Goal: Information Seeking & Learning: Learn about a topic

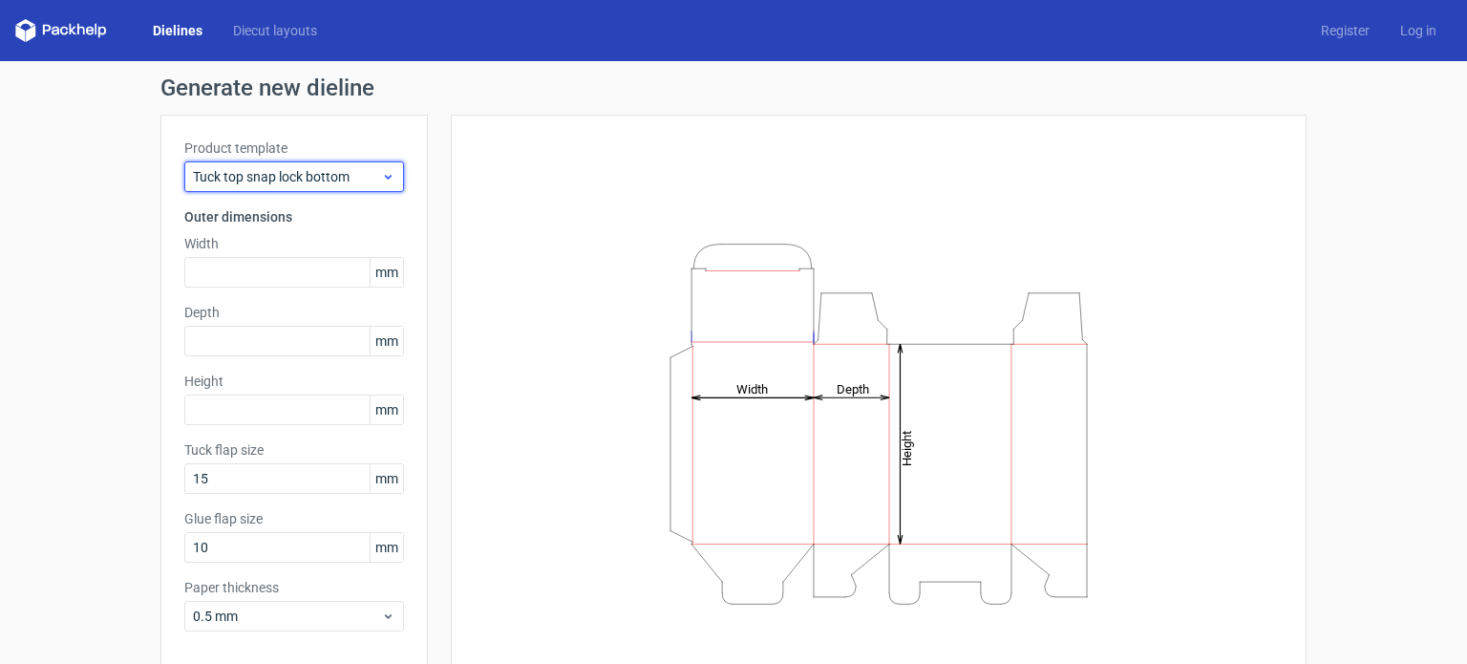
click at [381, 172] on icon at bounding box center [388, 176] width 14 height 15
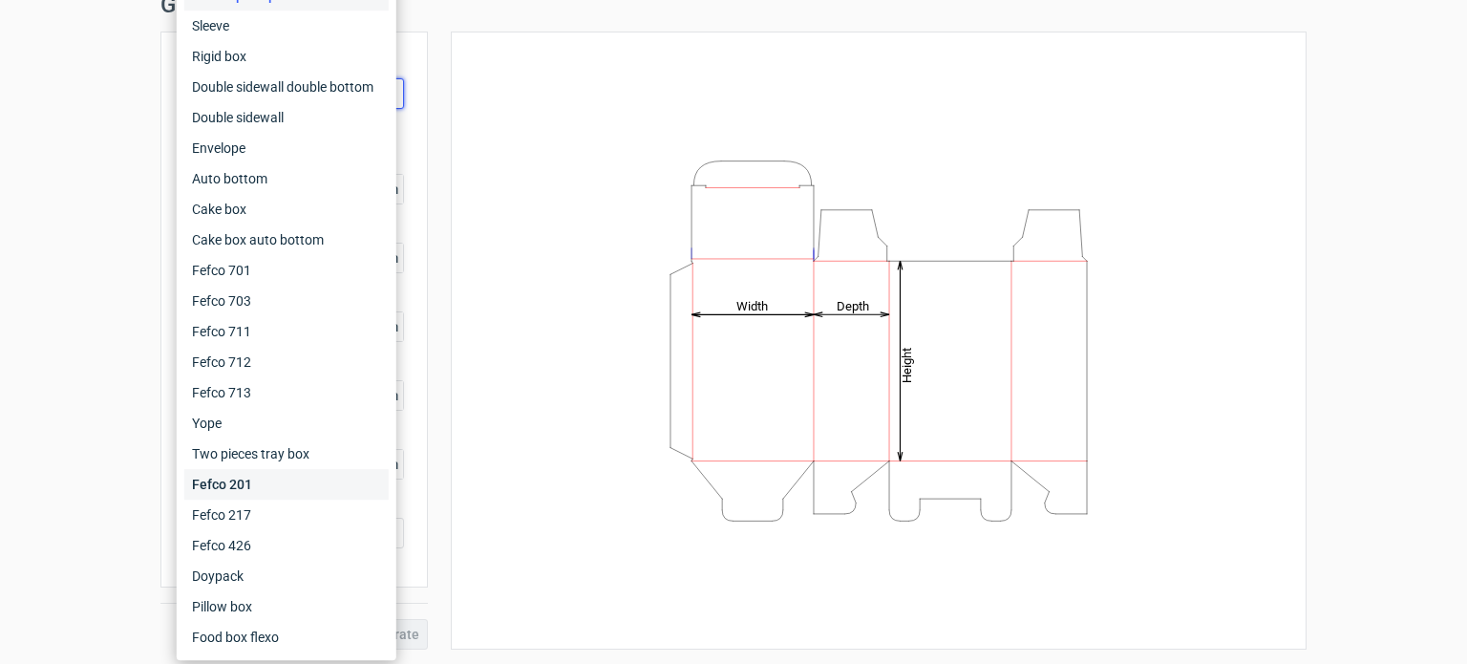
scroll to position [83, 0]
click at [238, 638] on div "Food box flexo" at bounding box center [286, 637] width 204 height 31
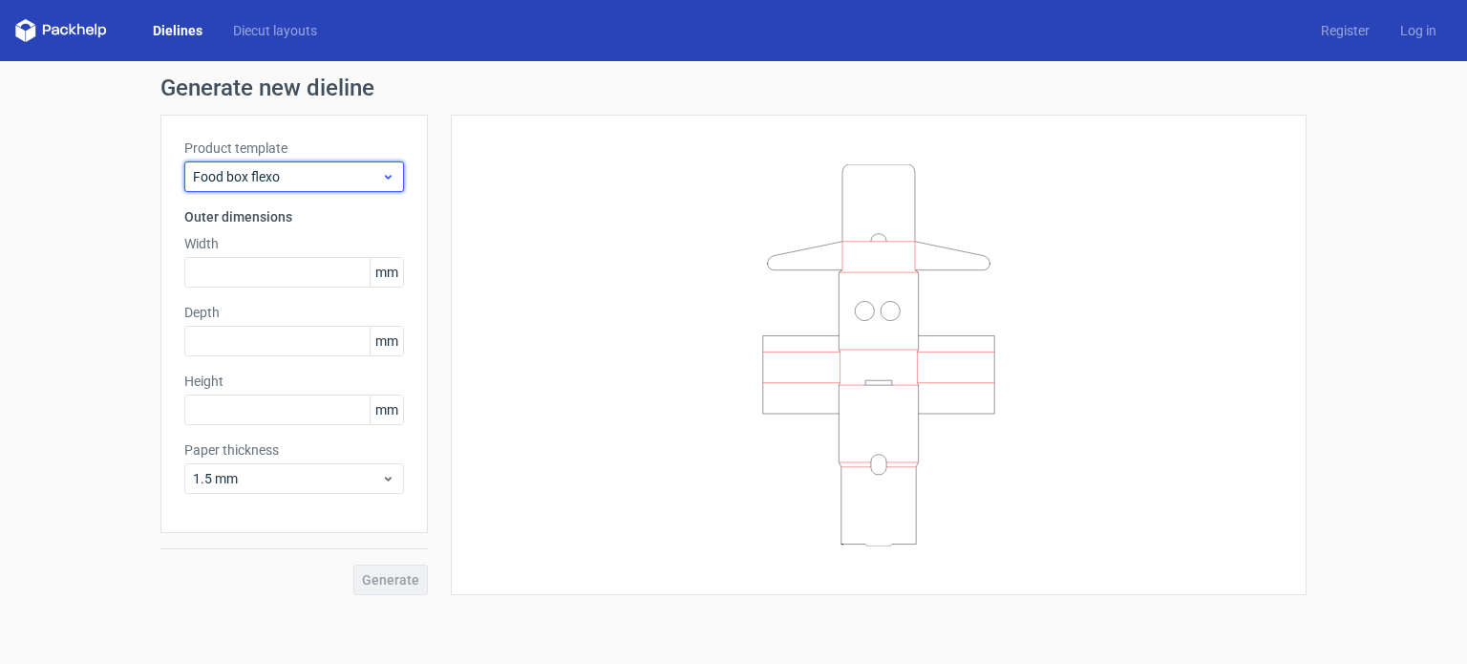
click at [336, 167] on span "Food box flexo" at bounding box center [287, 176] width 188 height 19
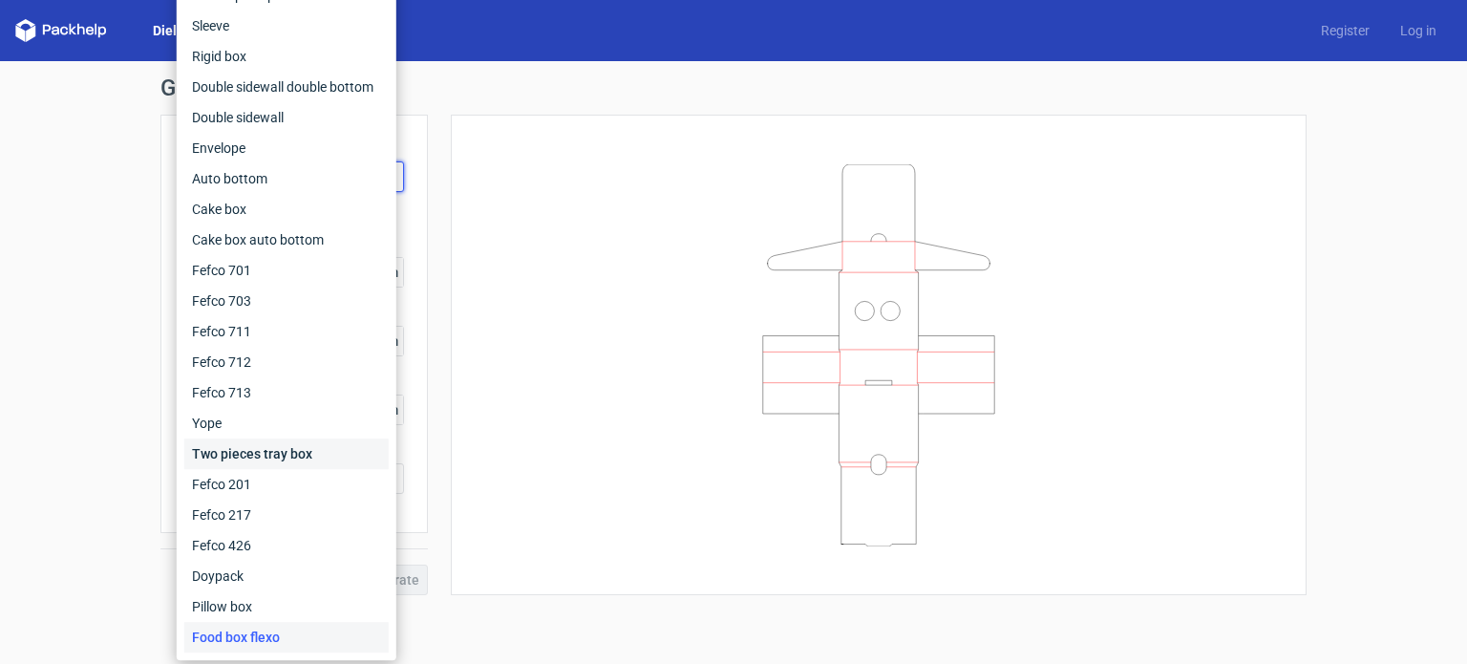
click at [268, 449] on div "Two pieces tray box" at bounding box center [286, 453] width 204 height 31
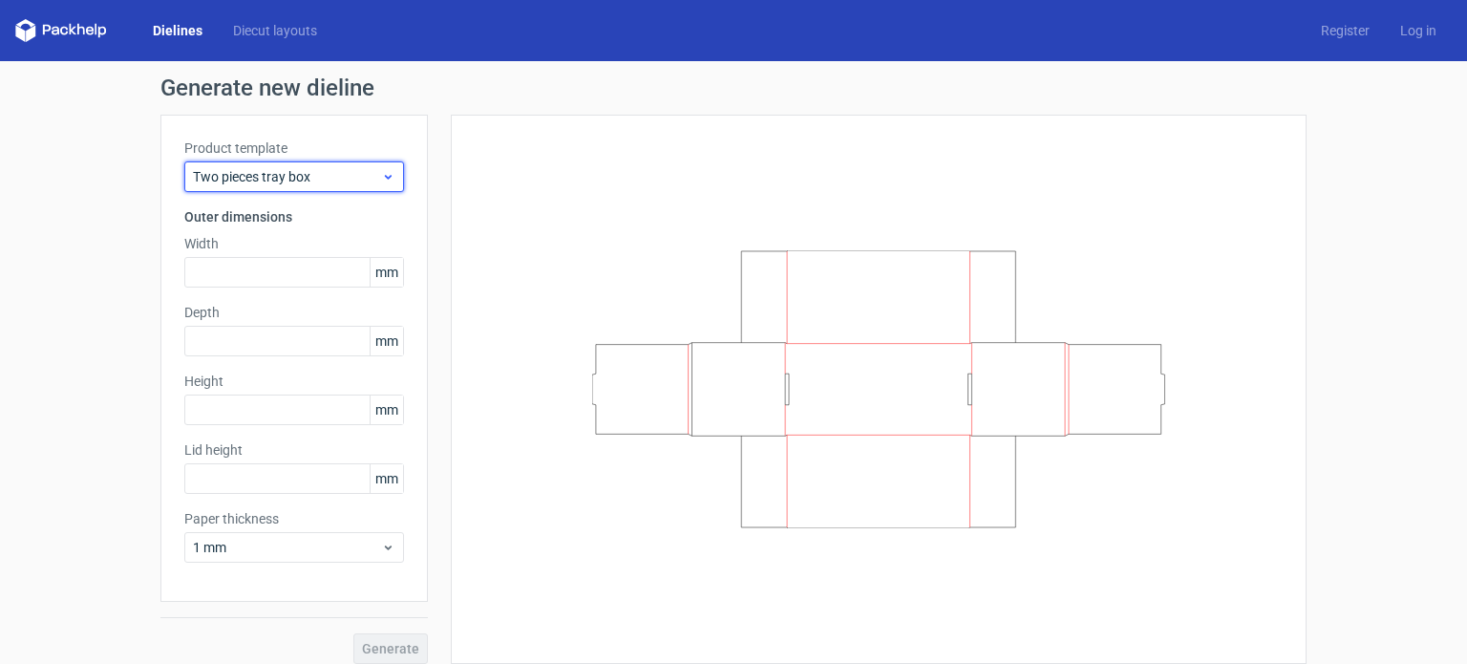
click at [333, 176] on span "Two pieces tray box" at bounding box center [287, 176] width 188 height 19
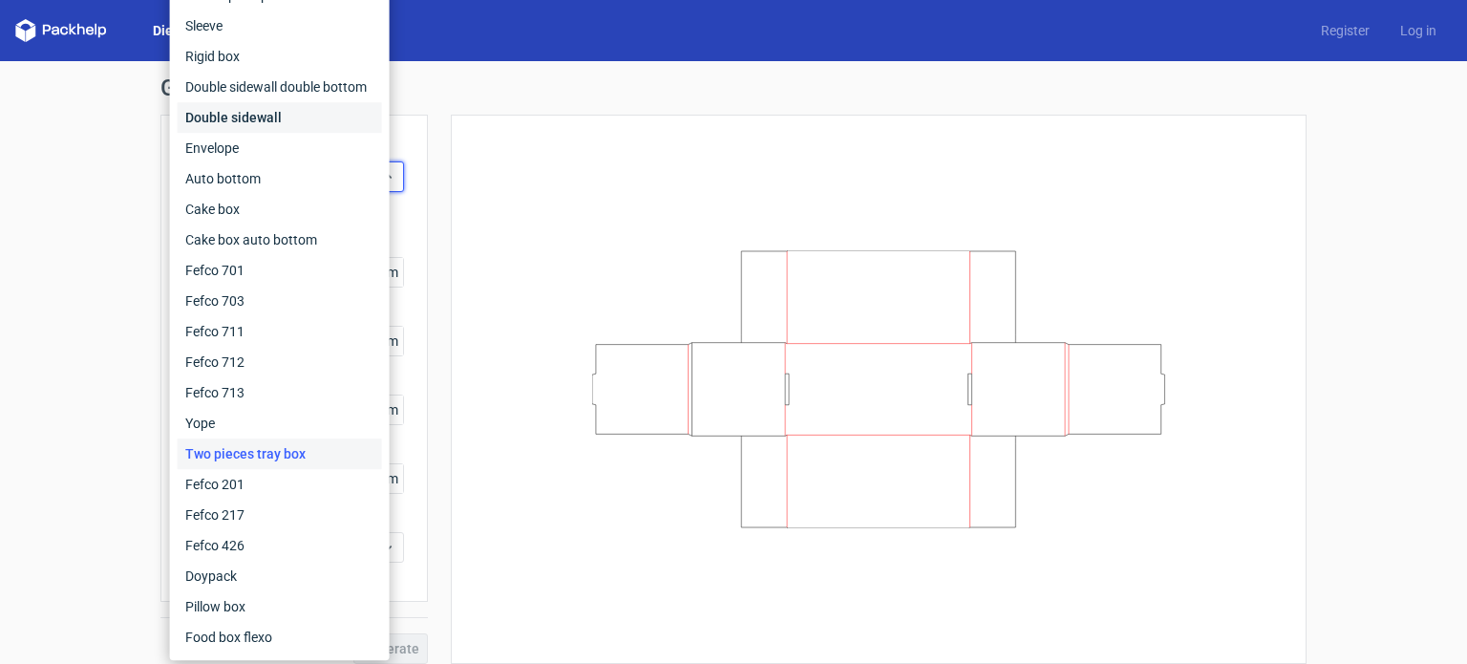
click at [275, 113] on div "Double sidewall" at bounding box center [280, 117] width 204 height 31
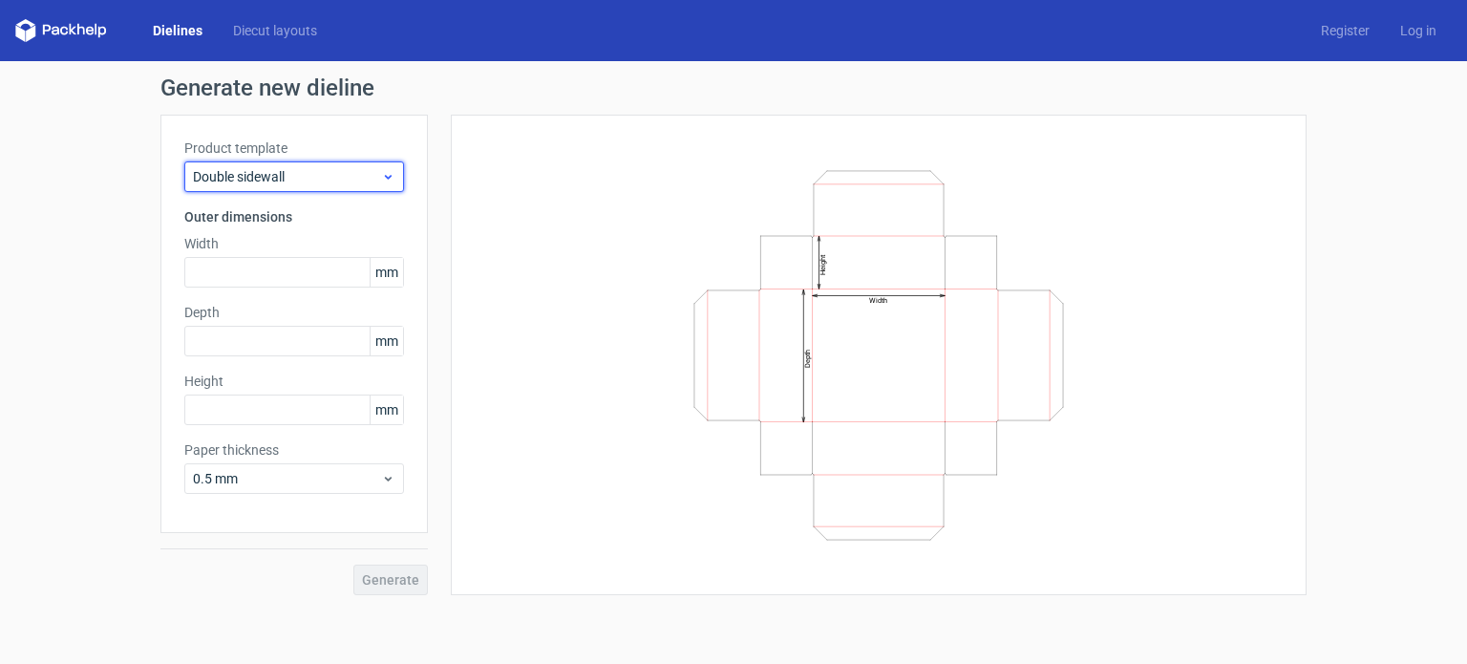
click at [312, 168] on span "Double sidewall" at bounding box center [287, 176] width 188 height 19
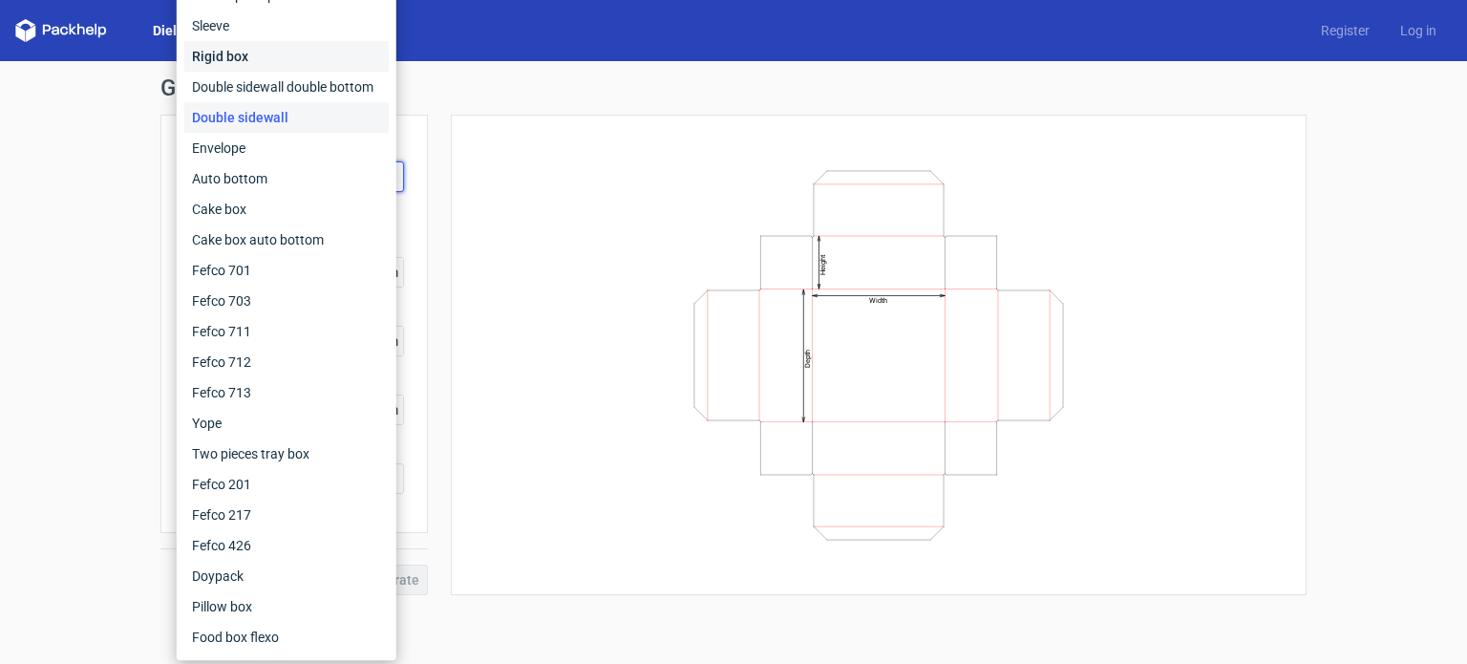
click at [270, 54] on div "Rigid box" at bounding box center [286, 56] width 204 height 31
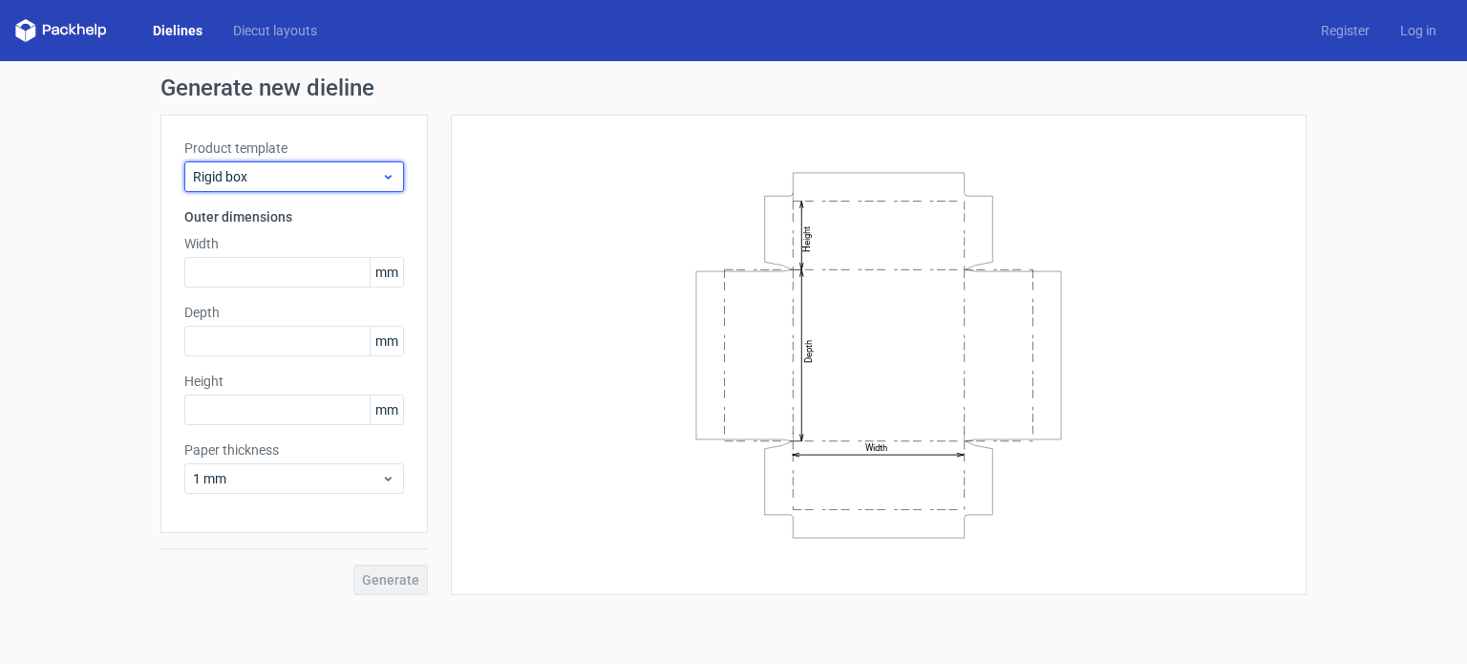
click at [296, 180] on span "Rigid box" at bounding box center [287, 176] width 188 height 19
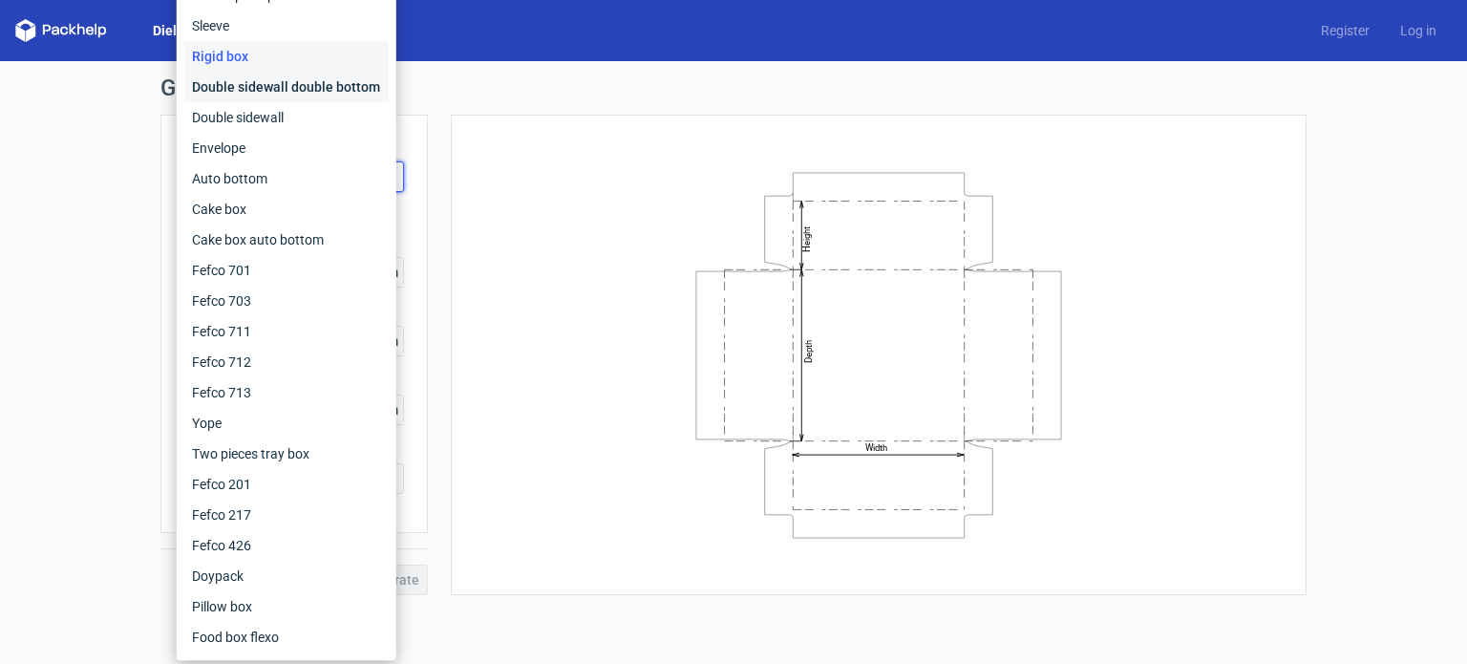
click at [285, 84] on div "Double sidewall double bottom" at bounding box center [286, 87] width 204 height 31
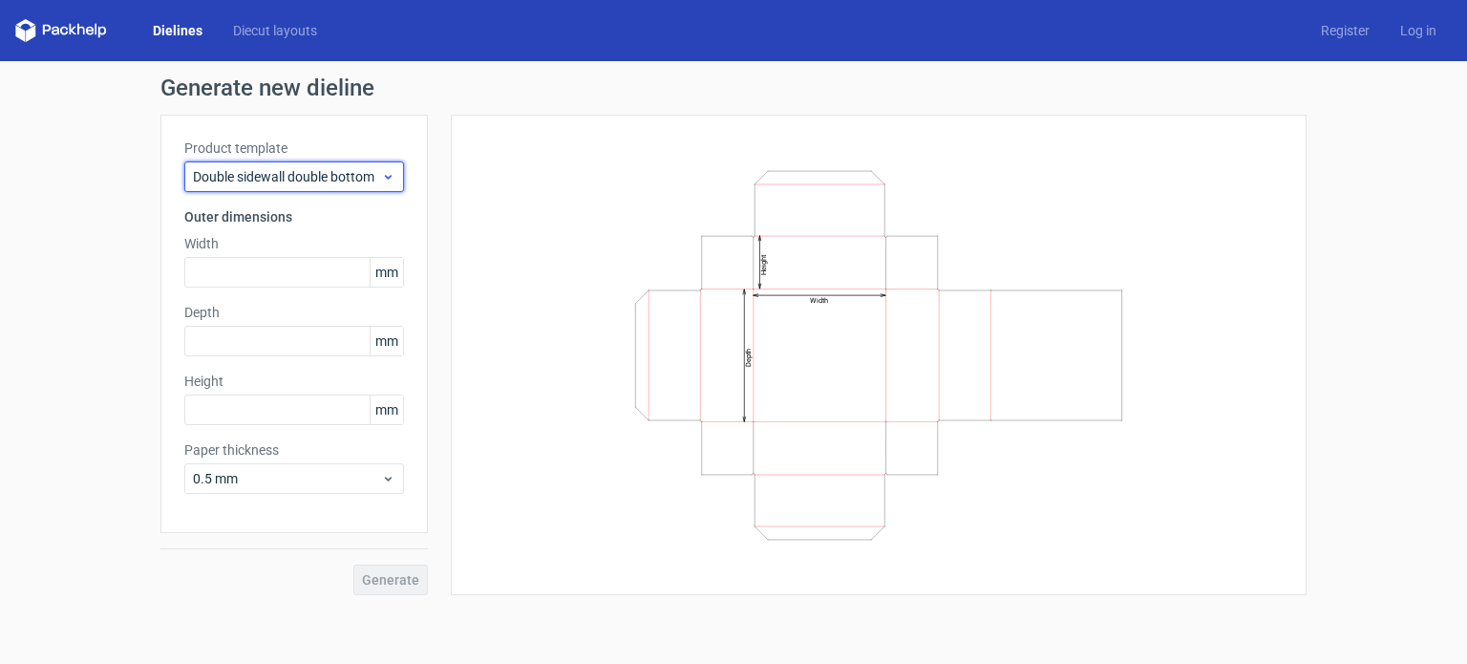
click at [283, 179] on span "Double sidewall double bottom" at bounding box center [287, 176] width 188 height 19
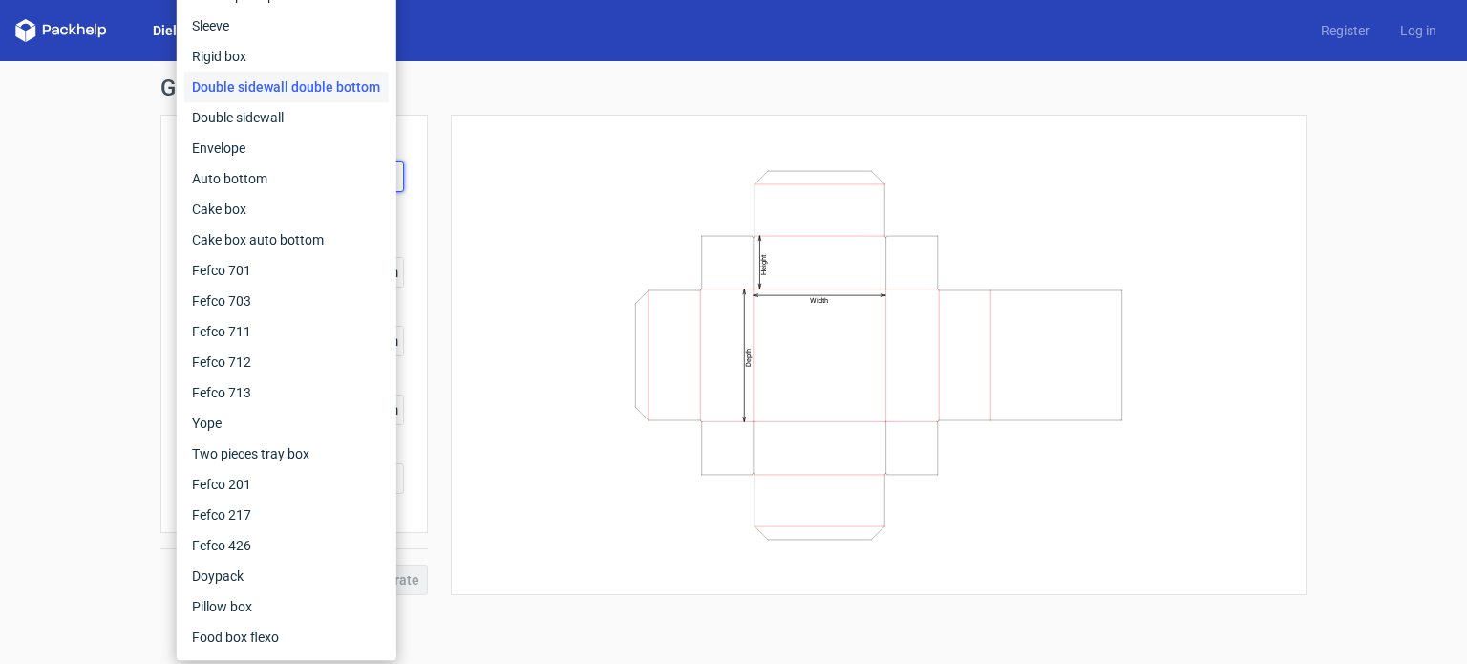
click at [582, 234] on div "Width Depth Height" at bounding box center [879, 354] width 808 height 433
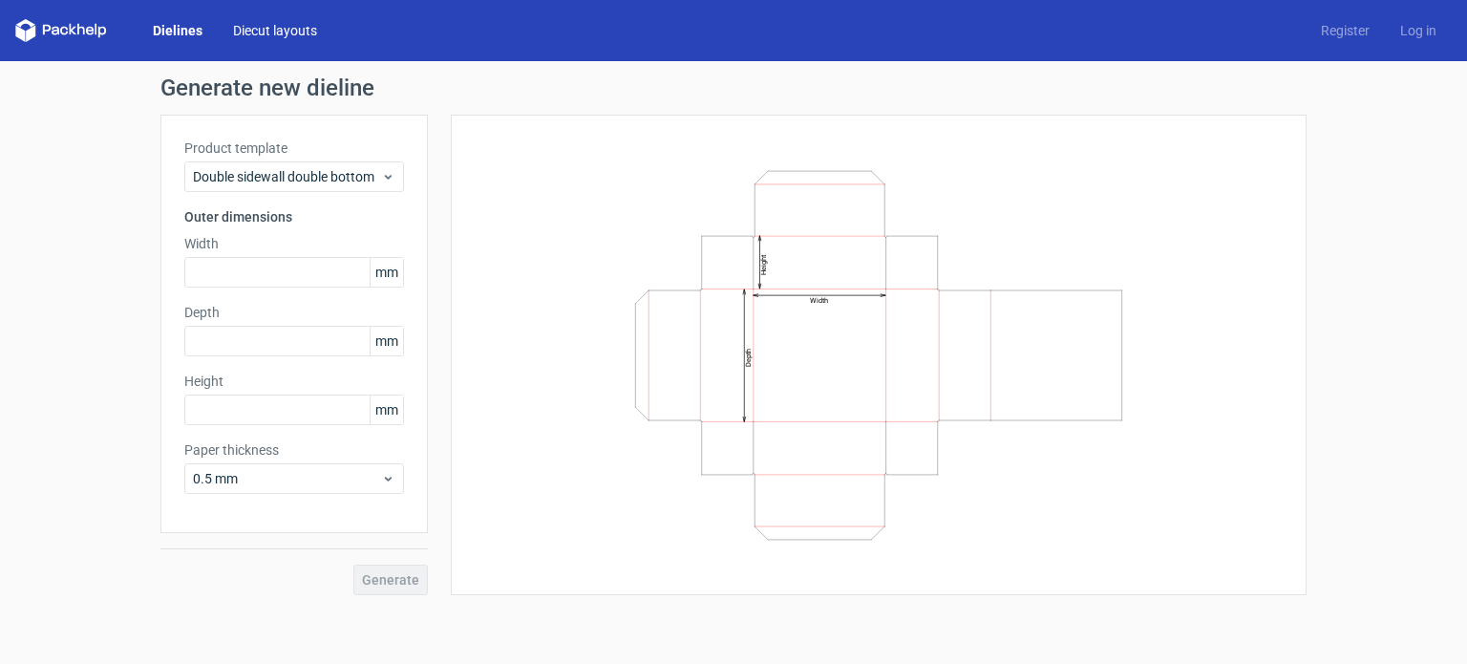
click at [283, 30] on link "Diecut layouts" at bounding box center [275, 30] width 115 height 19
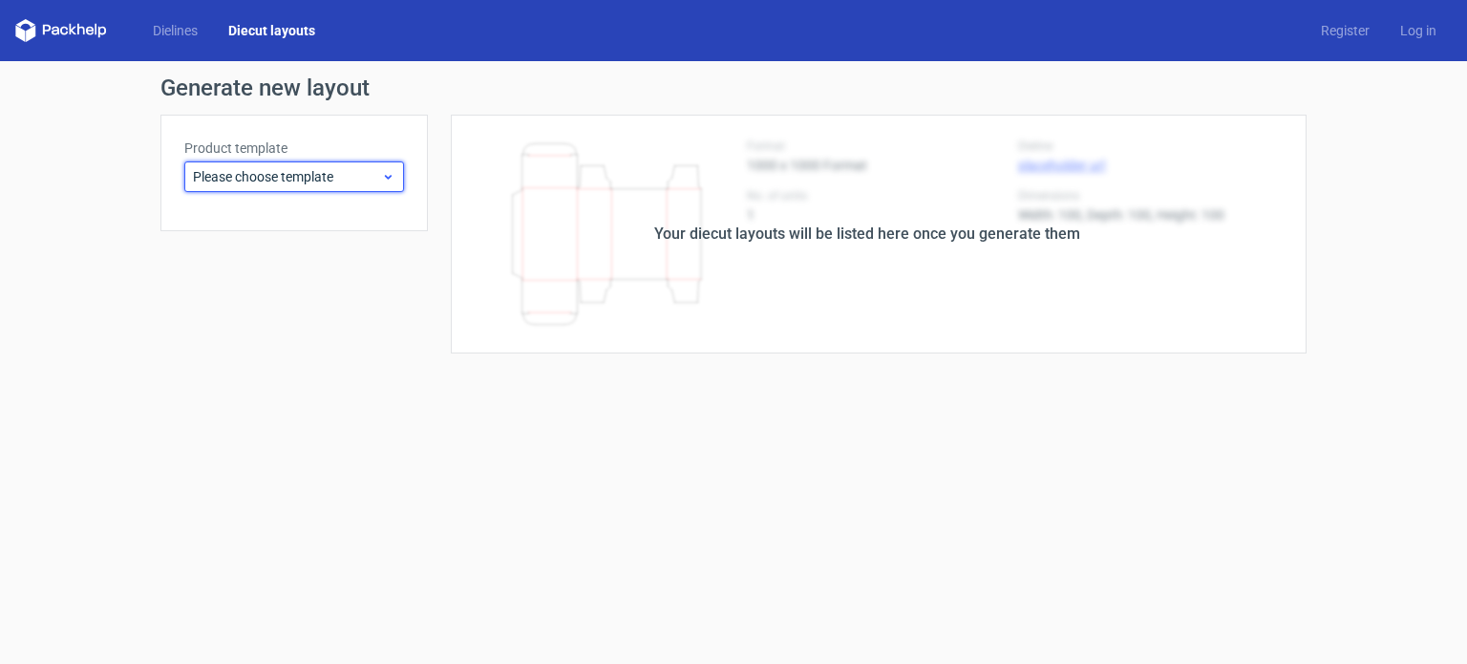
click at [372, 178] on span "Please choose template" at bounding box center [287, 176] width 188 height 19
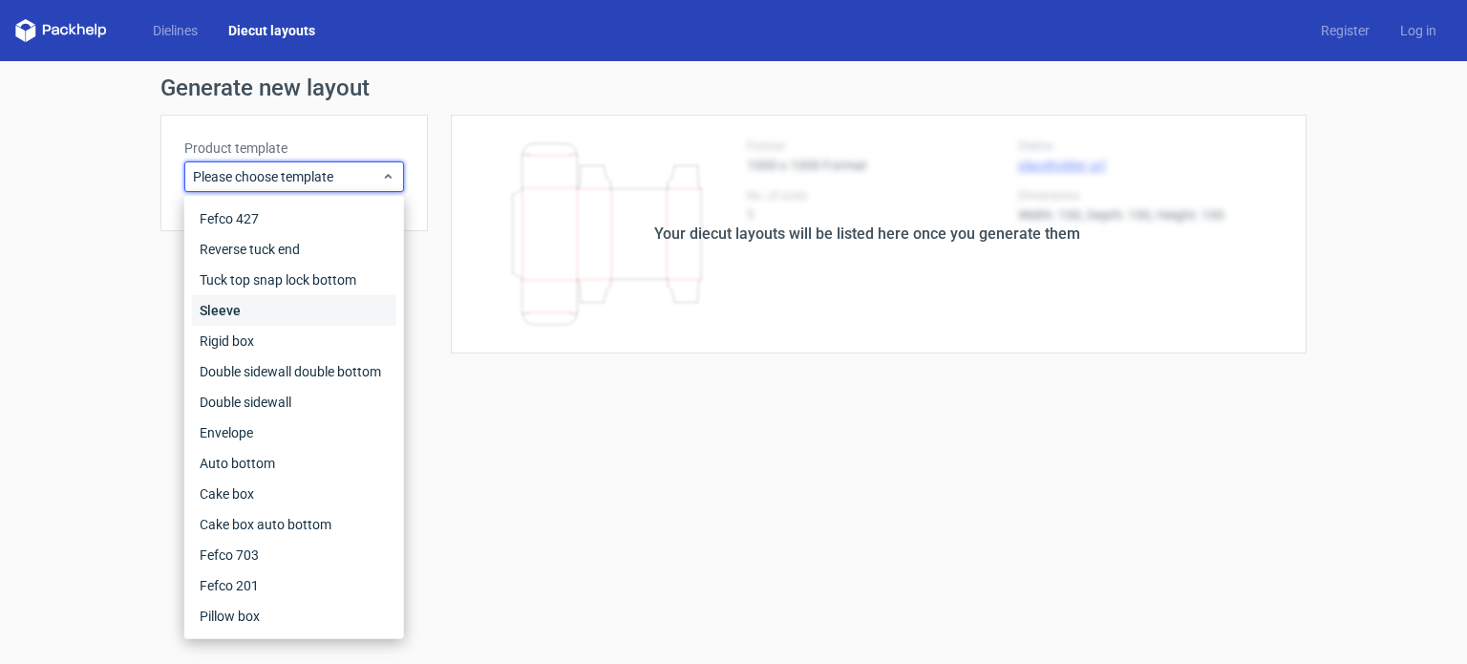
click at [244, 320] on div "Sleeve" at bounding box center [294, 310] width 204 height 31
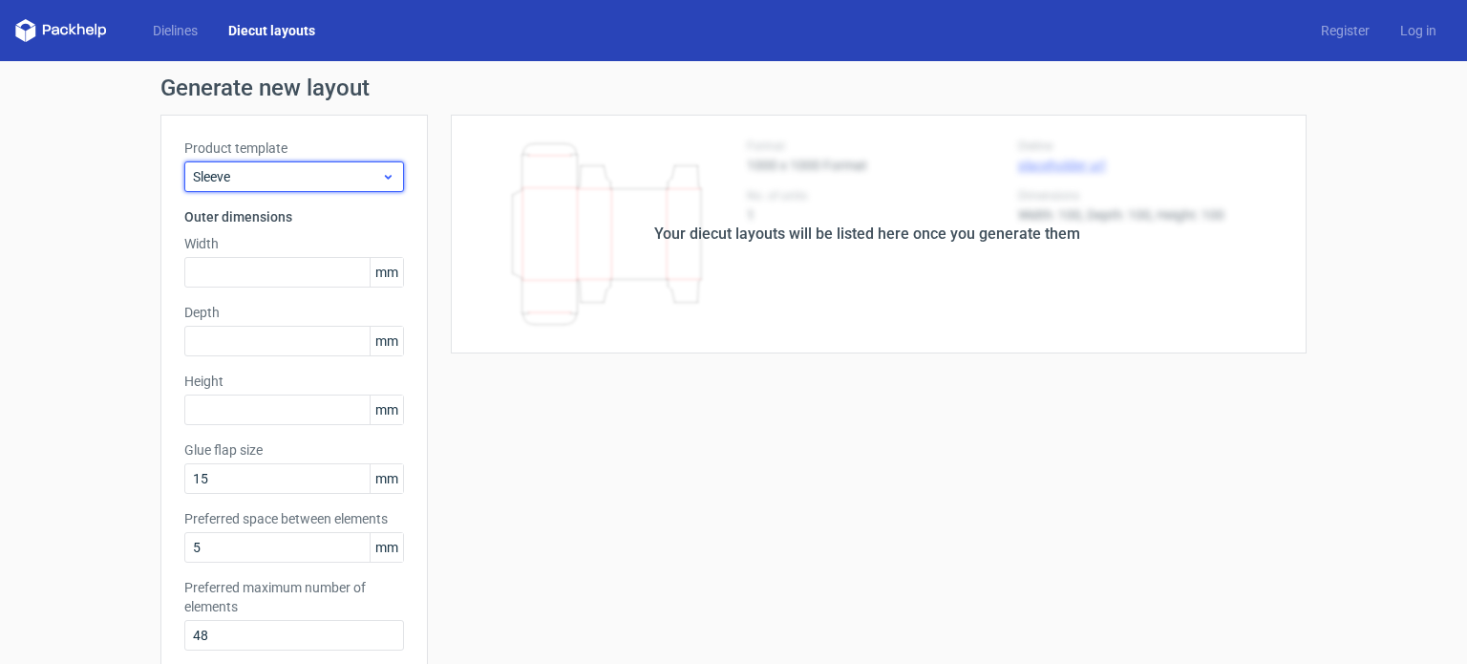
click at [321, 175] on span "Sleeve" at bounding box center [287, 176] width 188 height 19
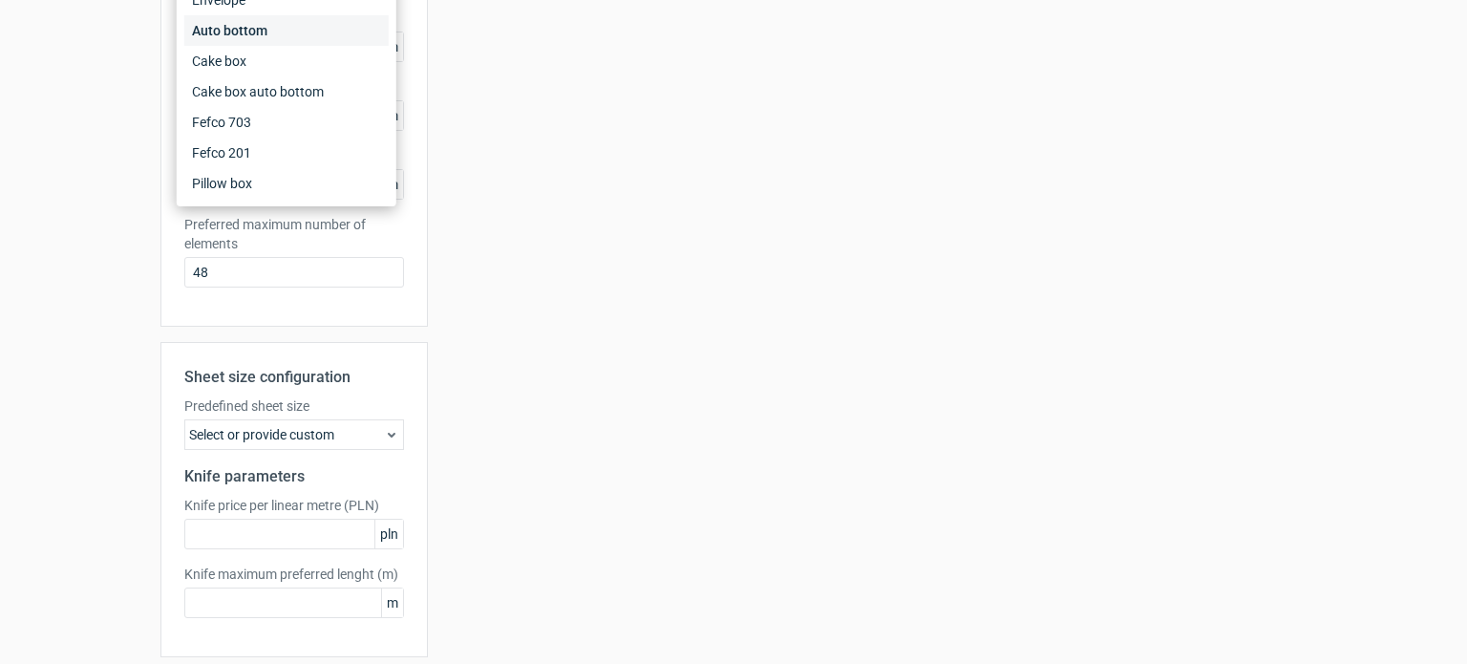
scroll to position [432, 0]
